Goal: Task Accomplishment & Management: Manage account settings

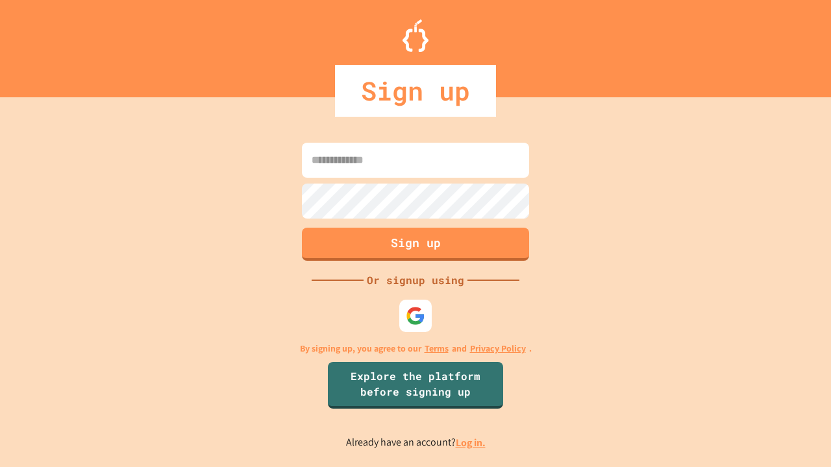
click at [471, 443] on link "Log in." at bounding box center [471, 443] width 30 height 14
